Goal: Task Accomplishment & Management: Use online tool/utility

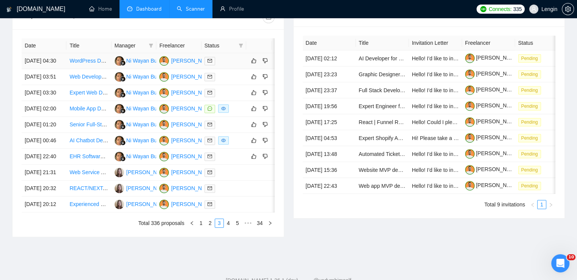
scroll to position [296, 0]
click at [190, 12] on link "Scanner" at bounding box center [191, 9] width 28 height 6
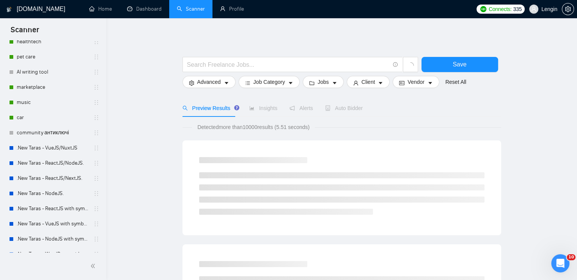
scroll to position [150, 0]
click at [64, 163] on link ".New Taras - ReactJS/NodeJS." at bounding box center [53, 162] width 72 height 15
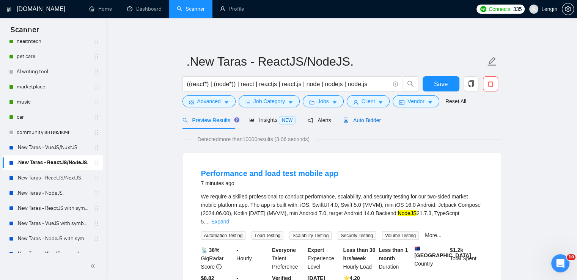
click at [355, 116] on div "Auto Bidder" at bounding box center [362, 120] width 38 height 8
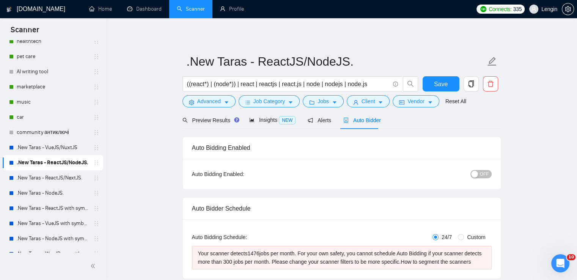
radio input "false"
radio input "true"
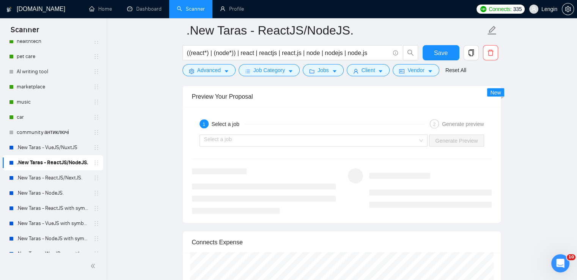
scroll to position [1598, 0]
click at [418, 138] on input "search" at bounding box center [311, 140] width 214 height 11
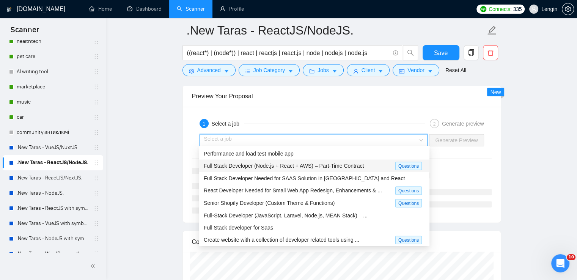
click at [305, 169] on span "Full Stack Developer (Node.js + React + AWS) – Part-Time Contract" at bounding box center [284, 166] width 160 height 6
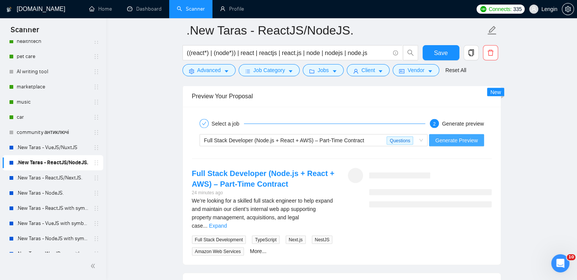
click at [460, 141] on span "Generate Preview" at bounding box center [456, 140] width 42 height 8
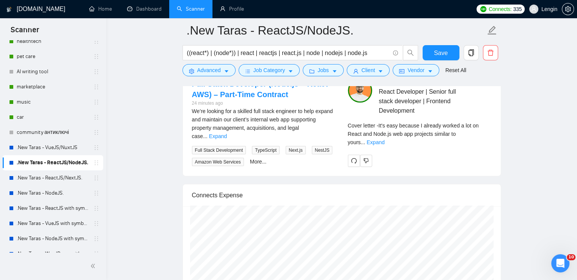
scroll to position [1688, 0]
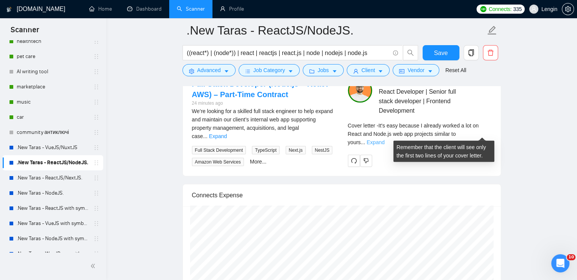
click at [384, 139] on link "Expand" at bounding box center [375, 142] width 18 height 6
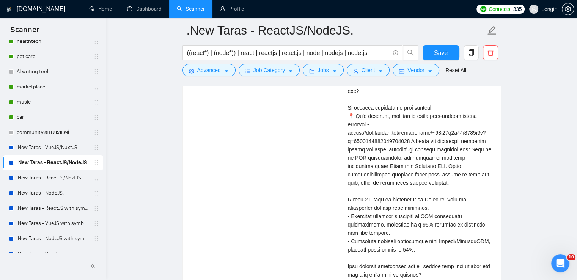
scroll to position [1869, 0]
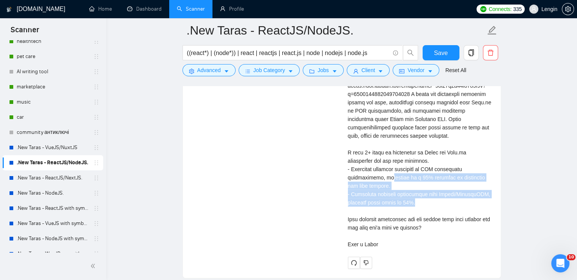
drag, startPoint x: 422, startPoint y: 201, endPoint x: 387, endPoint y: 173, distance: 45.1
click at [387, 173] on div "Cover letter" at bounding box center [420, 127] width 144 height 242
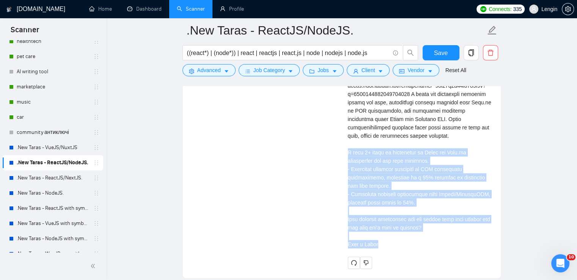
drag, startPoint x: 381, startPoint y: 241, endPoint x: 344, endPoint y: 153, distance: 96.0
click at [344, 153] on div "[PERSON_NAME] React Developer | Senior full stack developer | Frontend Developm…" at bounding box center [420, 83] width 156 height 372
copy div "have 8+ years of experience in React and Node.js development and web apps creat…"
